Goal: Task Accomplishment & Management: Use online tool/utility

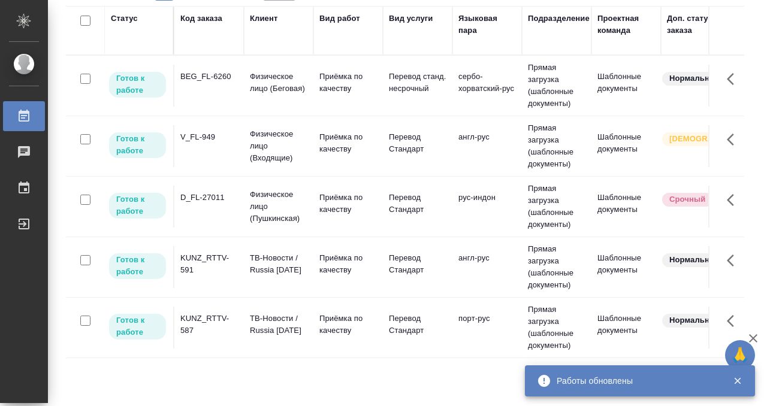
scroll to position [110, 0]
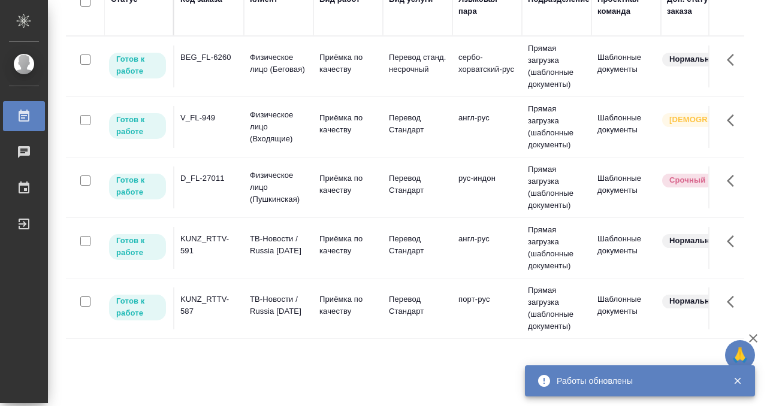
click at [224, 311] on div "KUNZ_RTTV-587" at bounding box center [209, 306] width 58 height 24
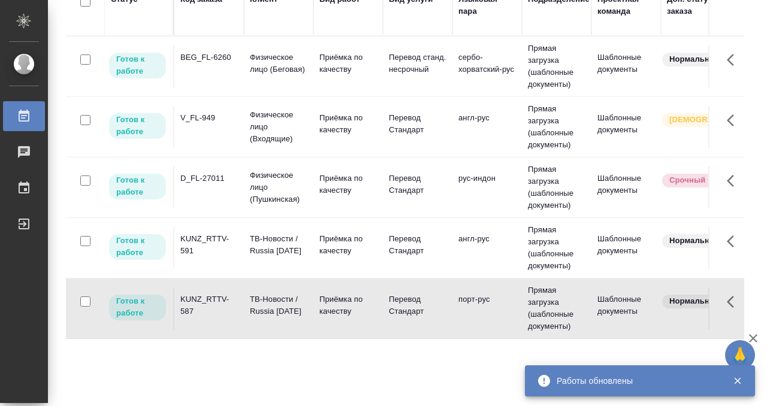
click at [224, 311] on div "KUNZ_RTTV-587" at bounding box center [209, 306] width 58 height 24
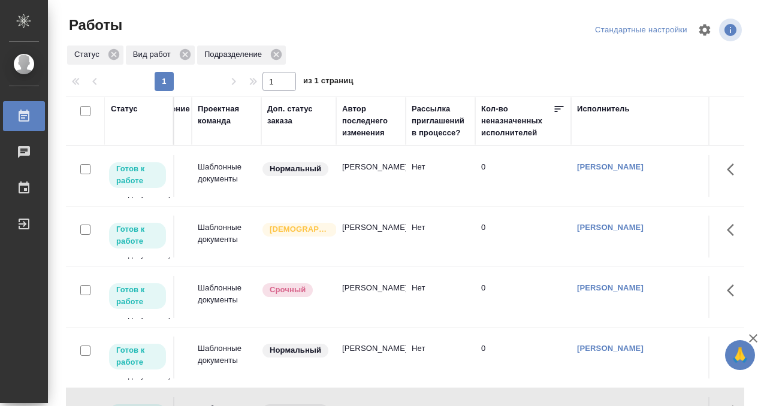
scroll to position [0, 0]
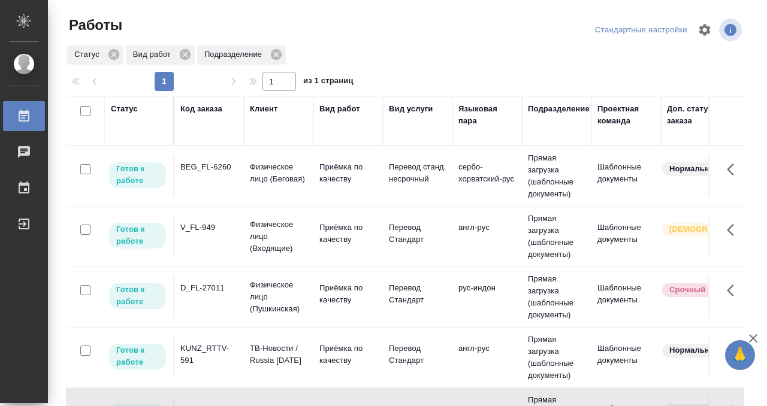
click at [130, 108] on div "Статус" at bounding box center [124, 109] width 27 height 12
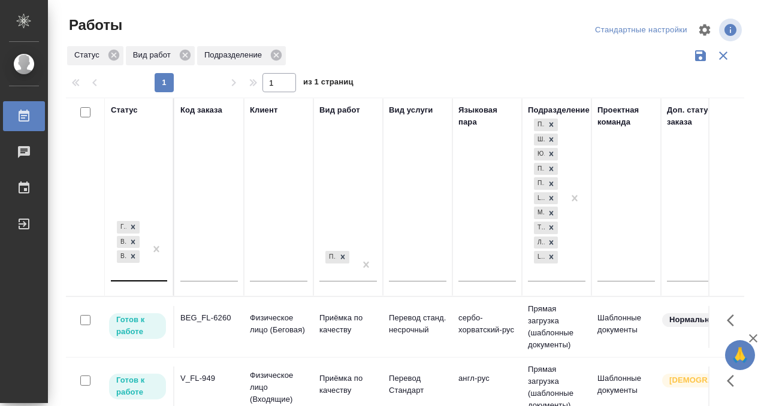
click at [134, 278] on div "Готов к работе В работе В ожидании" at bounding box center [139, 254] width 56 height 71
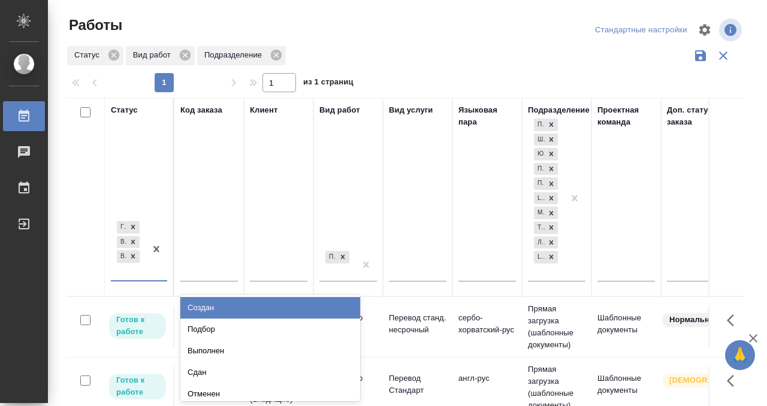
scroll to position [6, 0]
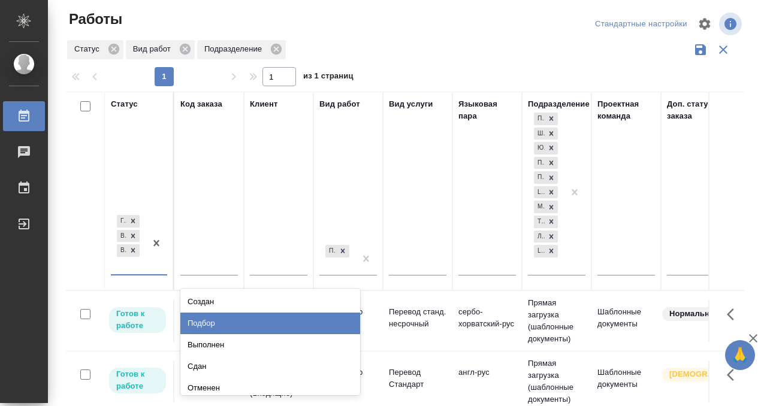
click at [204, 313] on div "Подбор" at bounding box center [270, 324] width 180 height 22
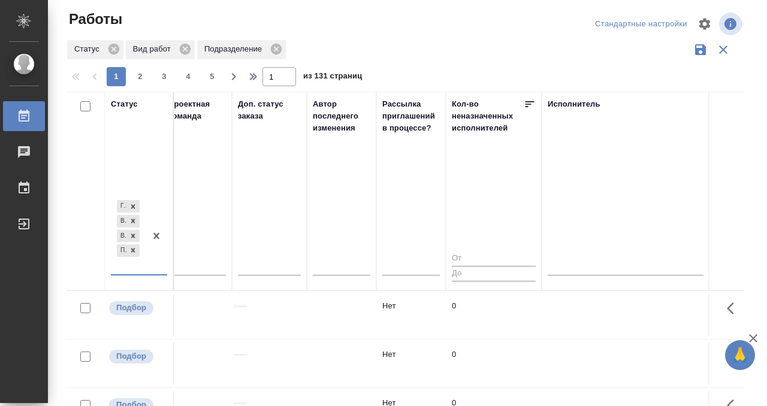
scroll to position [0, 726]
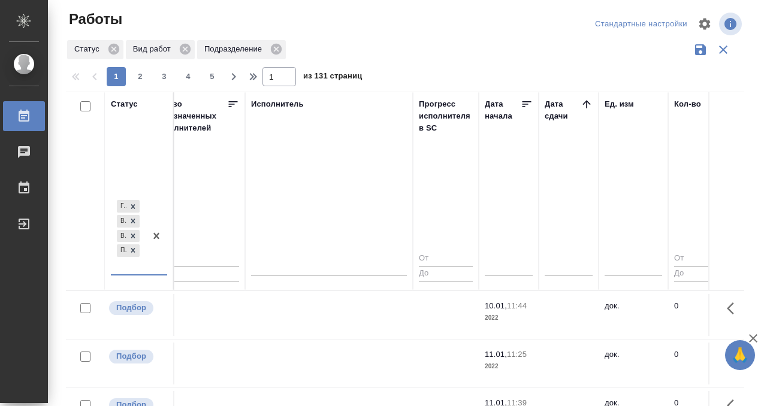
click at [586, 107] on icon at bounding box center [587, 104] width 8 height 8
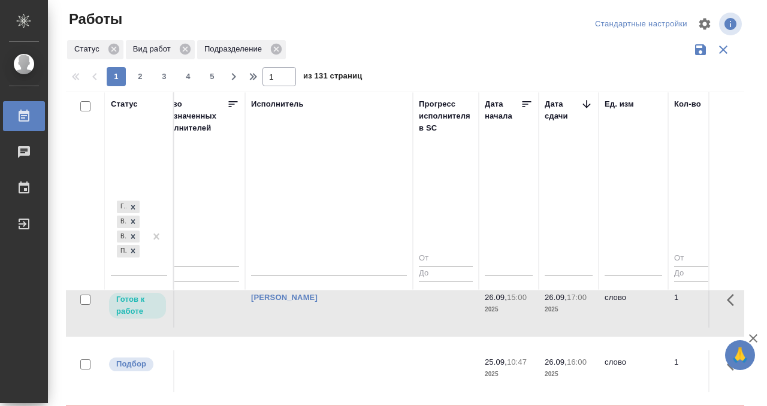
scroll to position [222, 726]
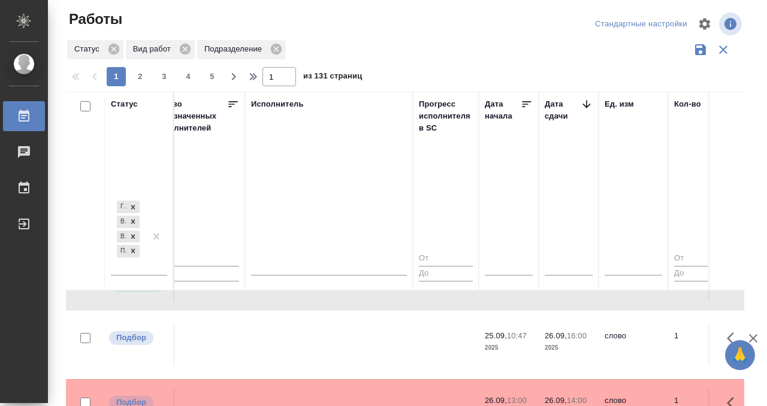
click at [339, 335] on td at bounding box center [329, 345] width 168 height 42
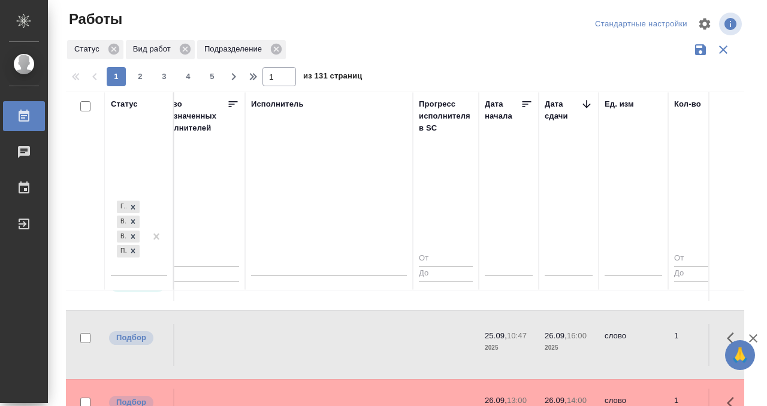
click at [339, 335] on td at bounding box center [329, 345] width 168 height 42
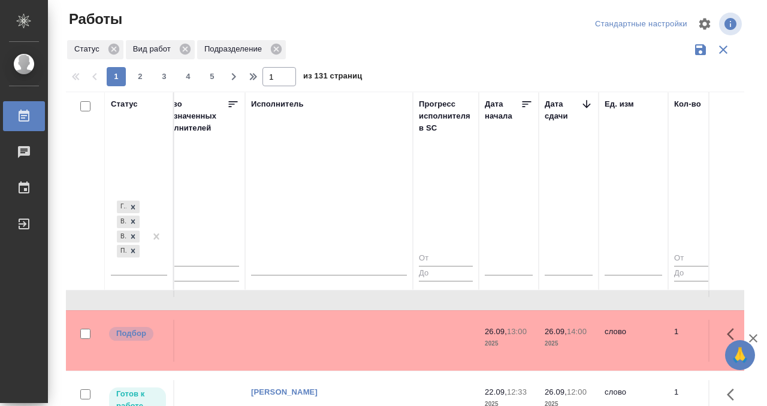
click at [326, 338] on td at bounding box center [329, 341] width 168 height 42
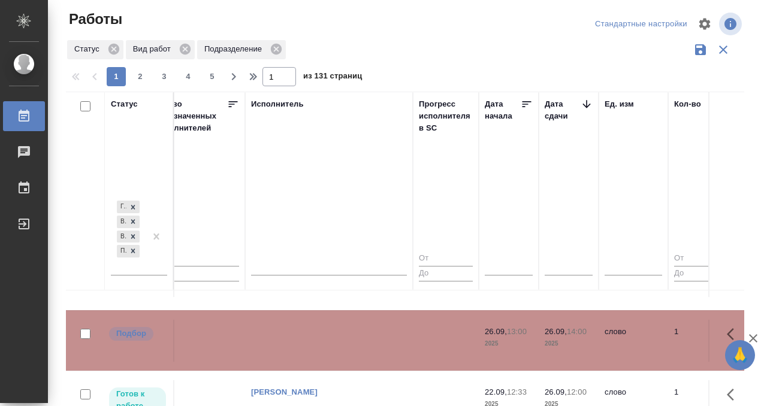
click at [326, 338] on td at bounding box center [329, 341] width 168 height 42
click at [324, 338] on td at bounding box center [329, 341] width 168 height 42
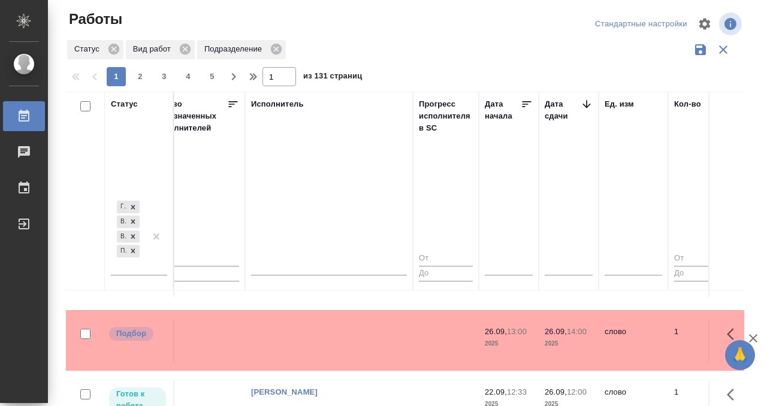
scroll to position [408, 726]
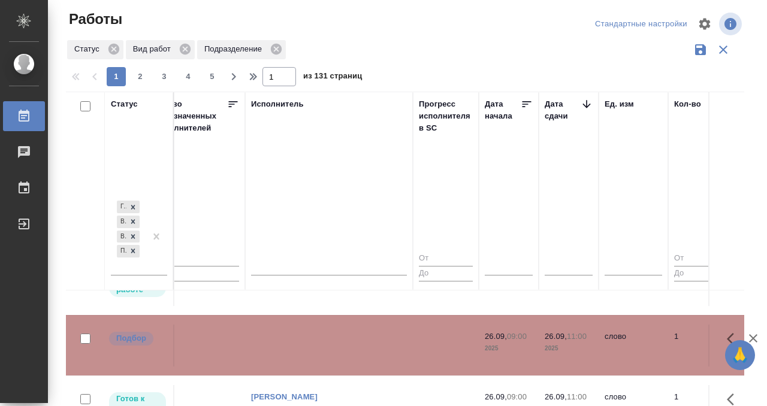
click at [324, 341] on td at bounding box center [329, 346] width 168 height 42
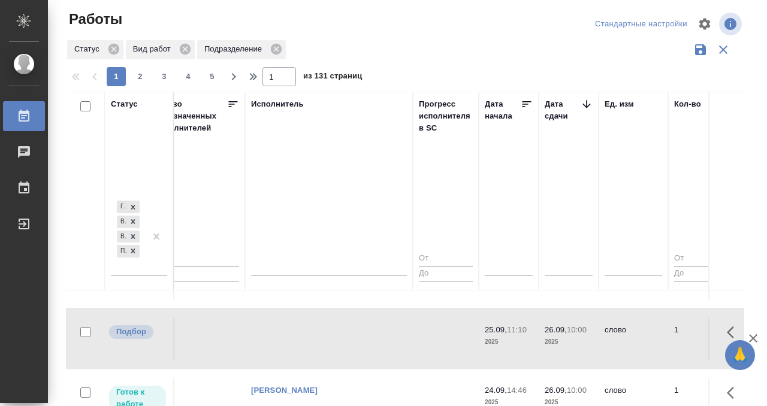
click at [316, 322] on td at bounding box center [329, 339] width 168 height 42
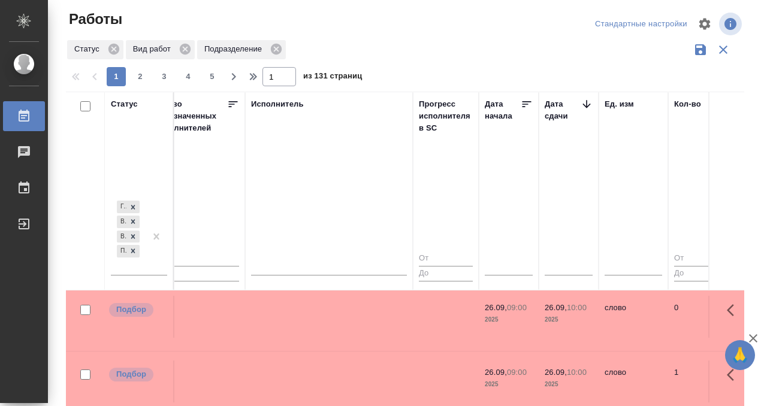
click at [326, 327] on td at bounding box center [329, 317] width 168 height 42
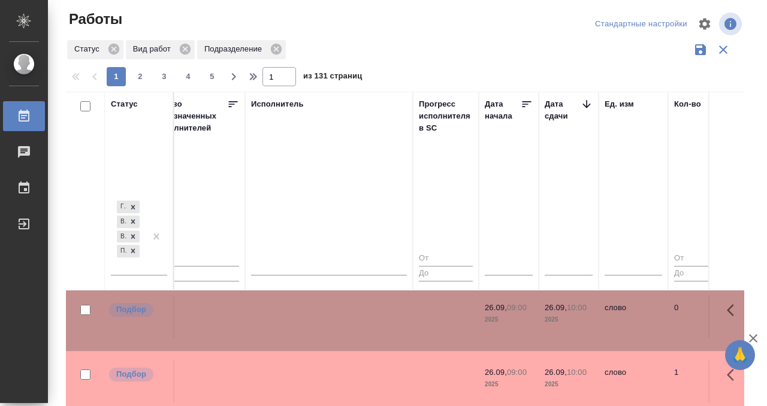
click at [326, 327] on td at bounding box center [329, 317] width 168 height 42
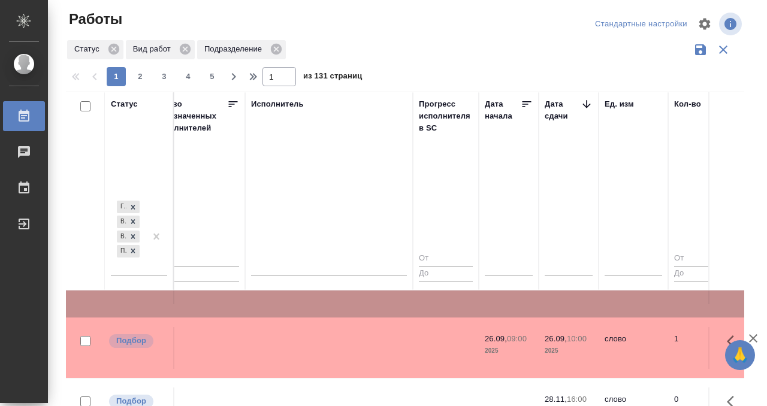
click at [347, 339] on td at bounding box center [329, 348] width 168 height 42
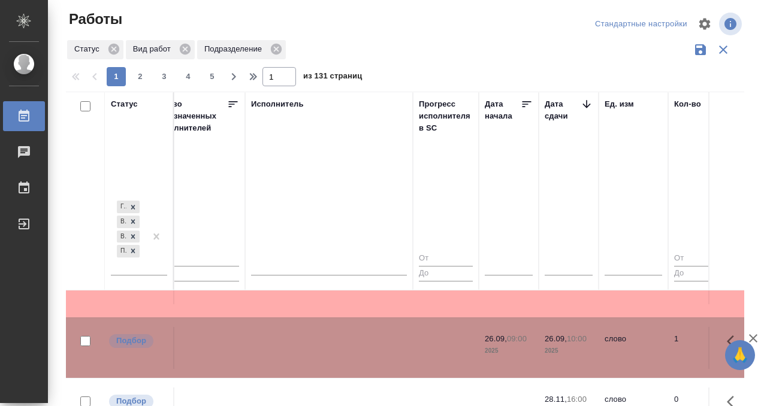
click at [347, 339] on td at bounding box center [329, 348] width 168 height 42
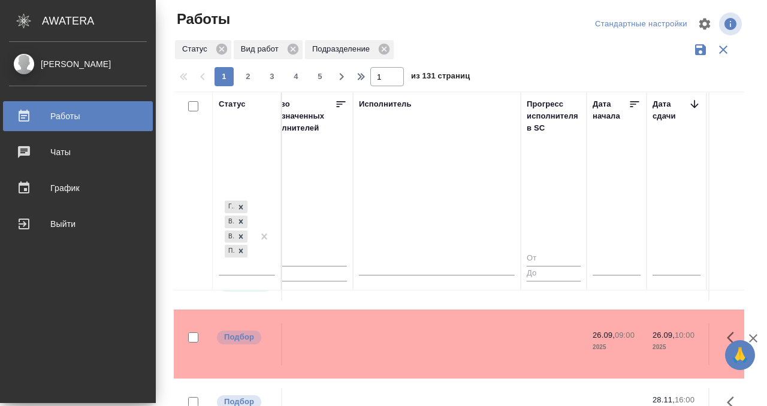
click at [19, 116] on div "Работы" at bounding box center [78, 116] width 138 height 18
click at [24, 116] on icon at bounding box center [24, 116] width 11 height 12
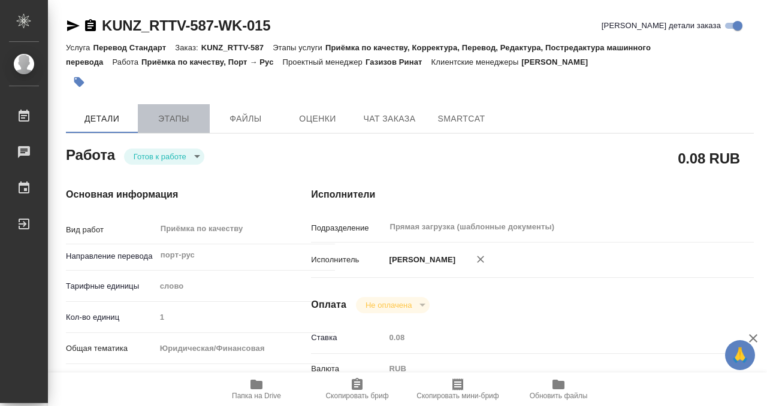
click at [177, 121] on span "Этапы" at bounding box center [174, 119] width 58 height 15
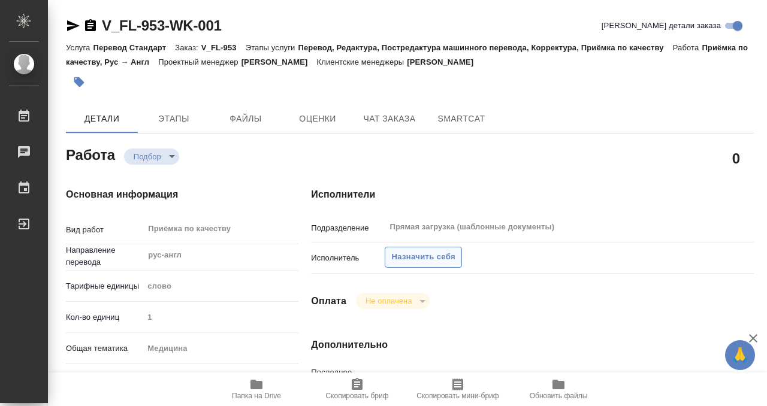
click at [428, 256] on span "Назначить себя" at bounding box center [423, 258] width 64 height 14
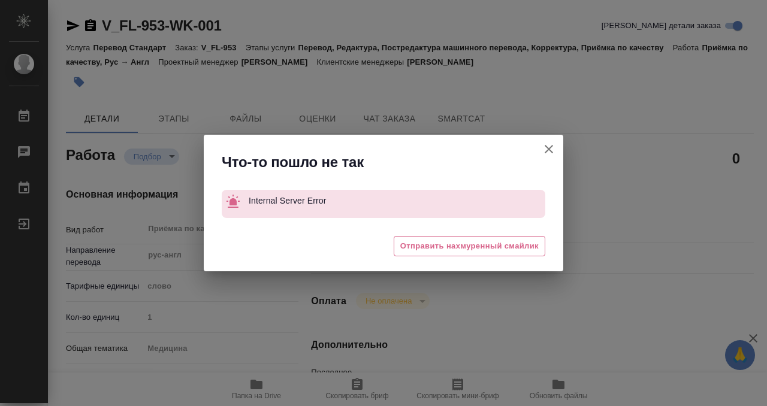
click at [549, 148] on icon "button" at bounding box center [549, 149] width 8 height 8
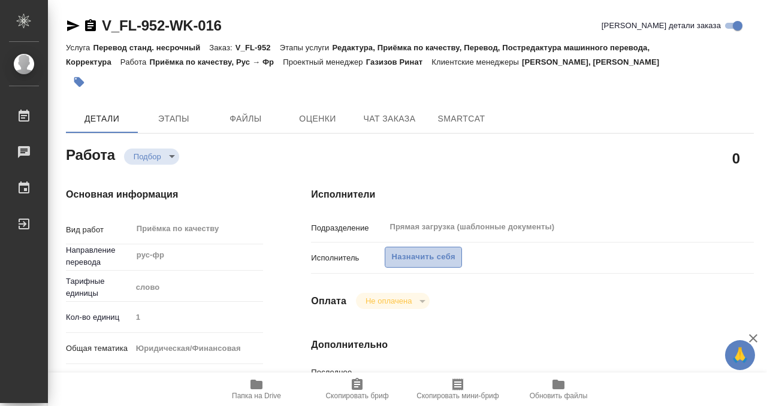
click at [446, 254] on span "Назначить себя" at bounding box center [423, 258] width 64 height 14
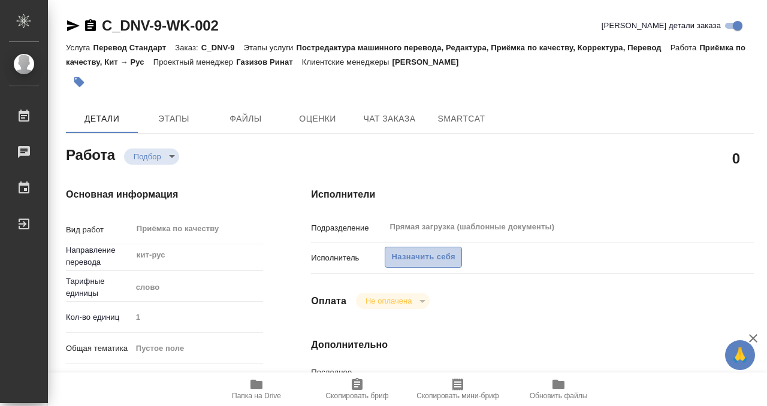
click at [423, 261] on span "Назначить себя" at bounding box center [423, 258] width 64 height 14
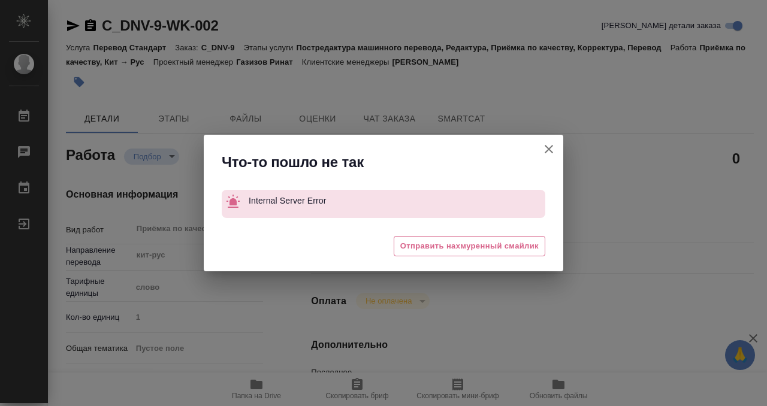
click at [540, 144] on button "[PERSON_NAME] детали заказа" at bounding box center [549, 149] width 29 height 29
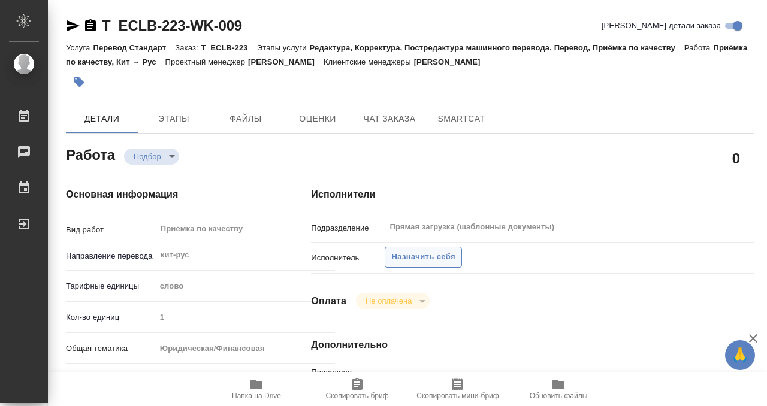
click at [421, 258] on span "Назначить себя" at bounding box center [423, 258] width 64 height 14
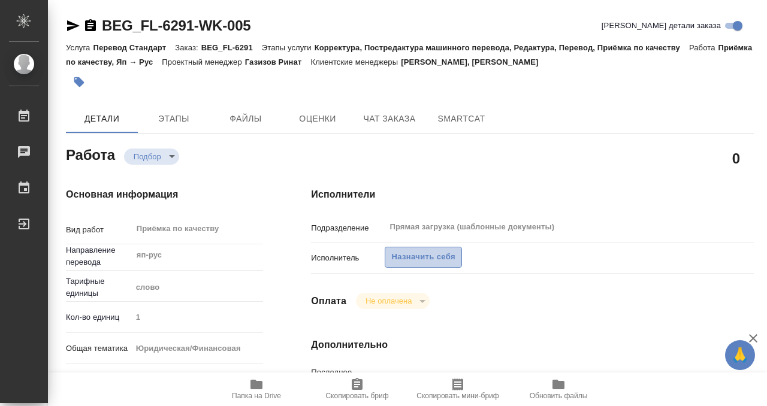
click at [412, 261] on span "Назначить себя" at bounding box center [423, 258] width 64 height 14
